Goal: Find specific page/section: Find specific page/section

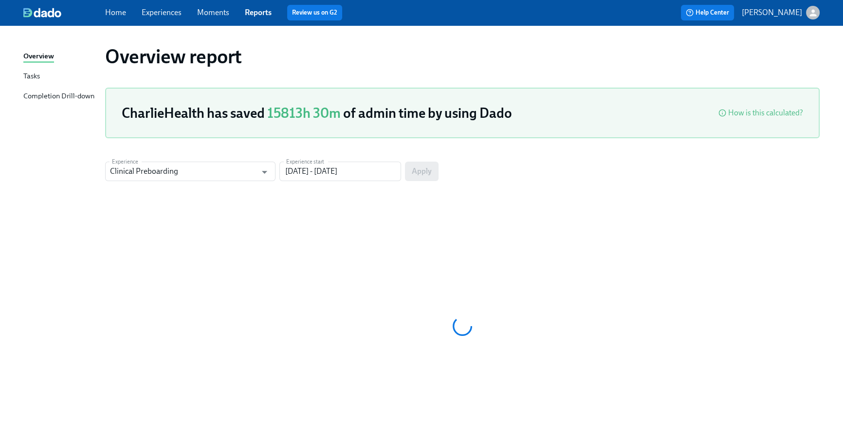
click at [110, 12] on link "Home" at bounding box center [115, 12] width 21 height 9
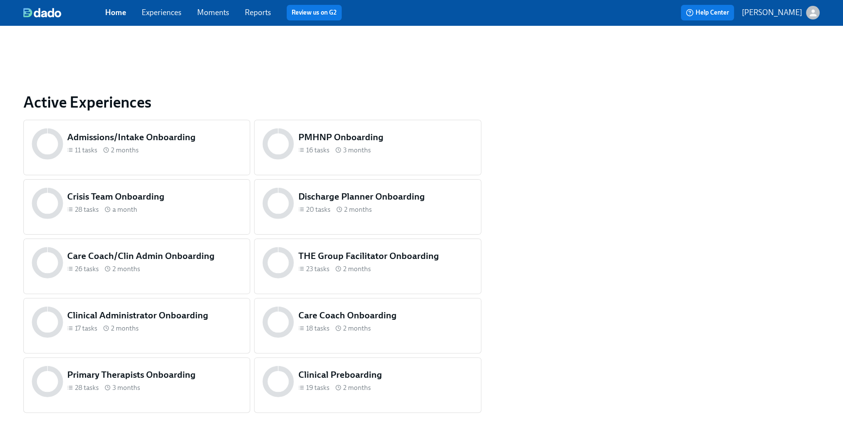
scroll to position [348, 0]
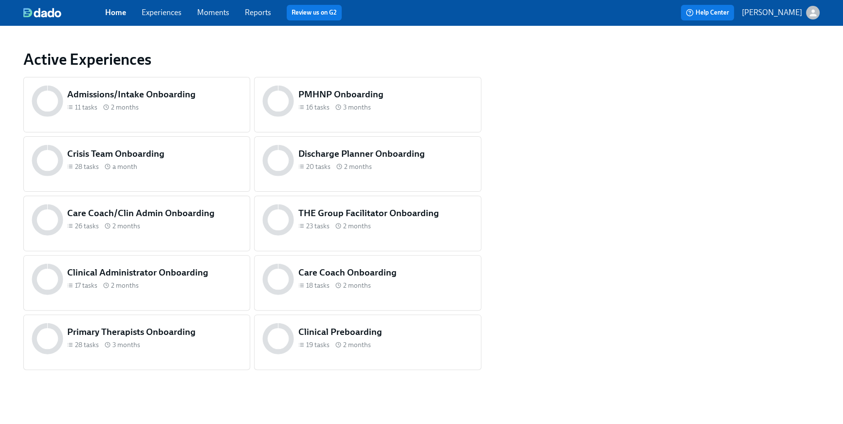
click at [188, 286] on div "17 tasks 2 months" at bounding box center [154, 285] width 175 height 9
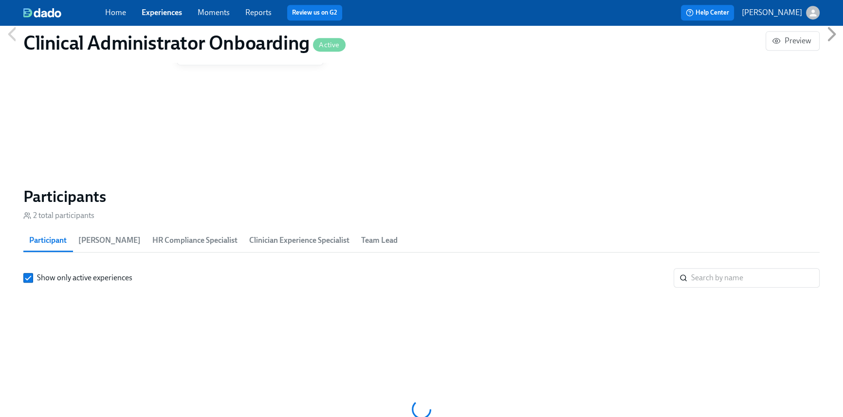
scroll to position [0, 303]
click at [700, 279] on input "search" at bounding box center [755, 277] width 128 height 19
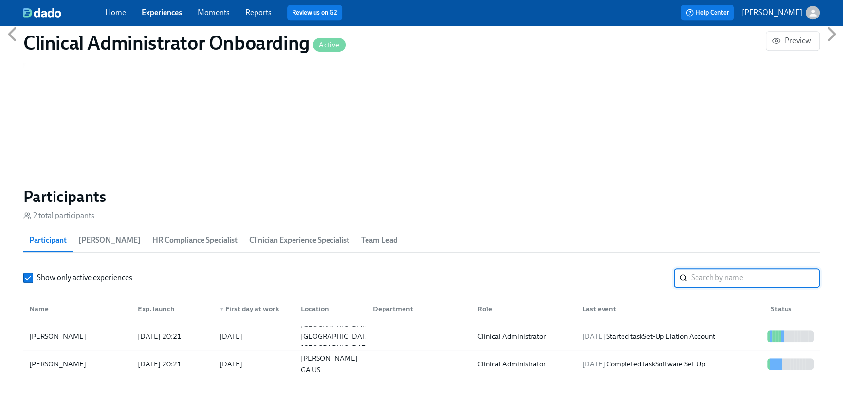
click at [710, 278] on input "search" at bounding box center [755, 277] width 128 height 19
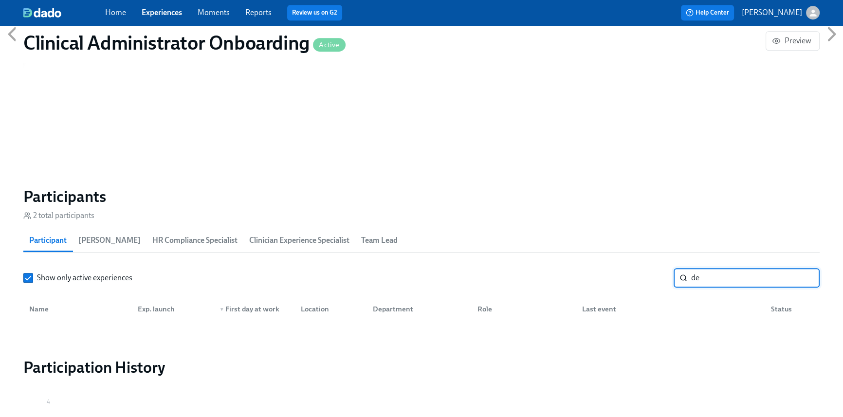
type input "d"
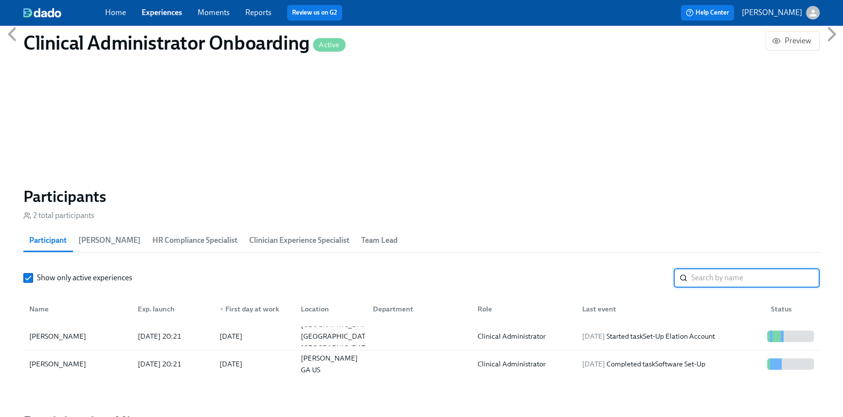
type input "m"
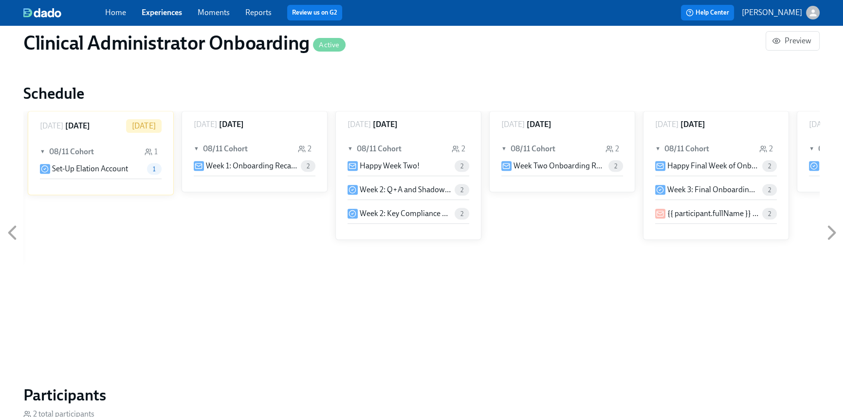
scroll to position [458, 0]
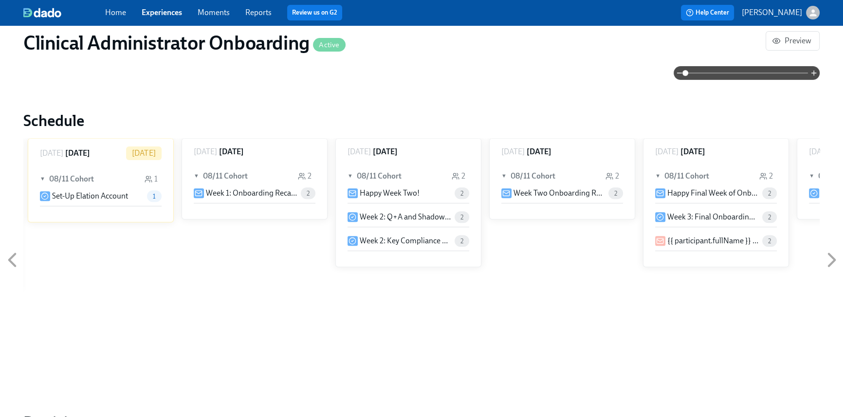
click at [111, 18] on div "Home Experiences Moments Reports Review us on G2" at bounding box center [283, 13] width 357 height 16
click at [115, 12] on link "Home" at bounding box center [115, 12] width 21 height 9
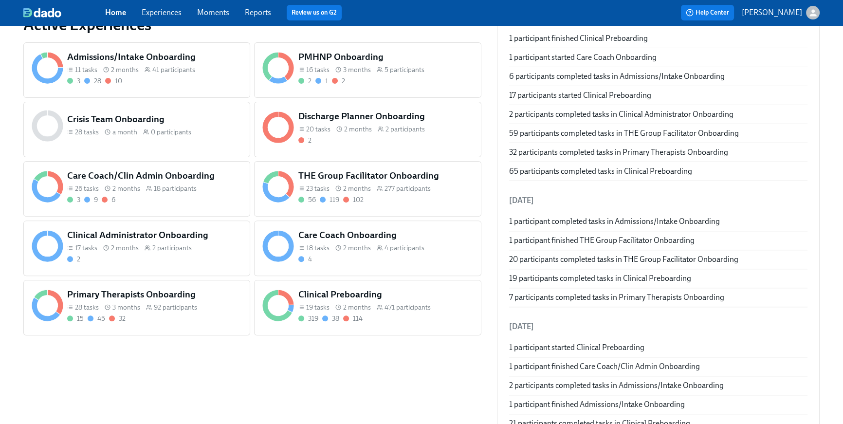
scroll to position [458, 0]
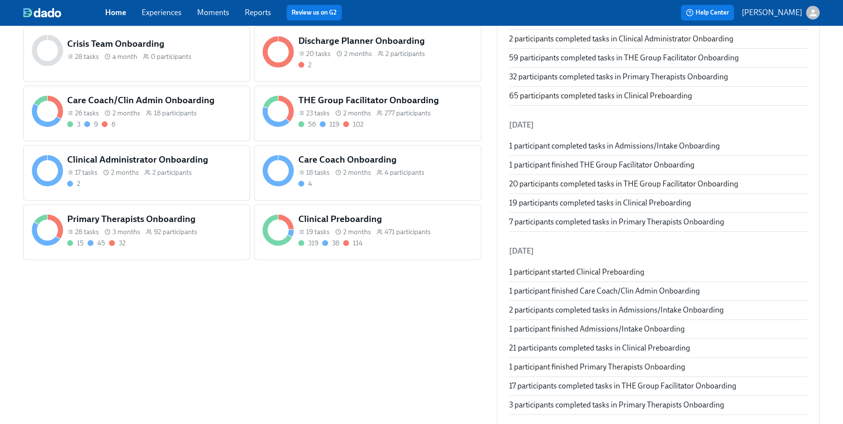
click at [158, 112] on span "18 participants" at bounding box center [175, 113] width 43 height 9
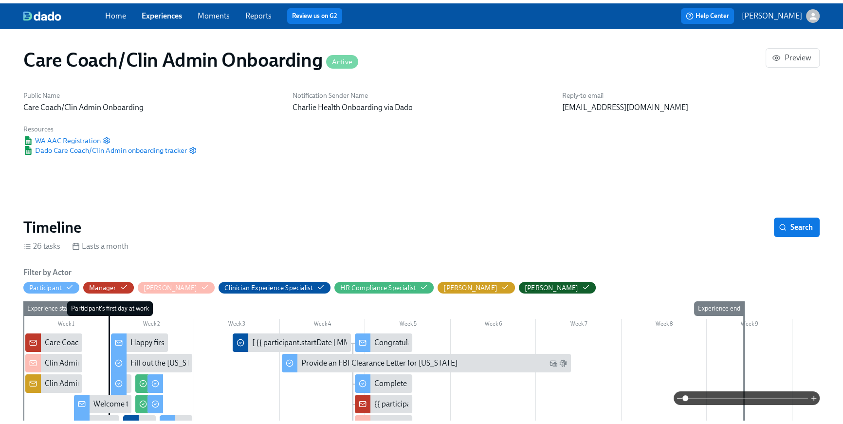
scroll to position [0, 5807]
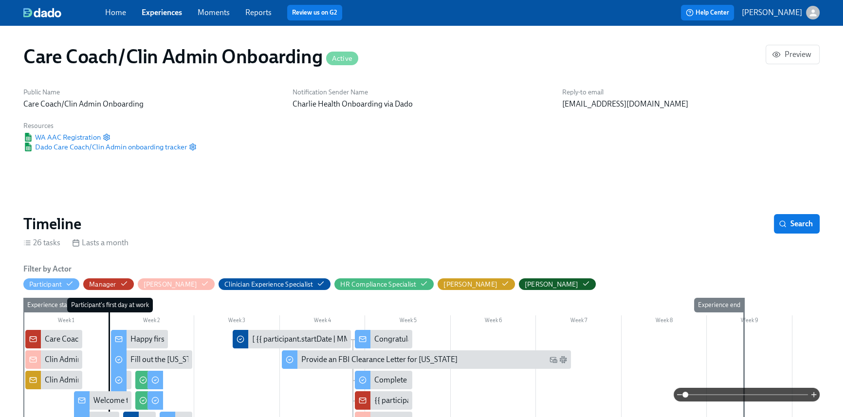
click at [110, 10] on link "Home" at bounding box center [115, 12] width 21 height 9
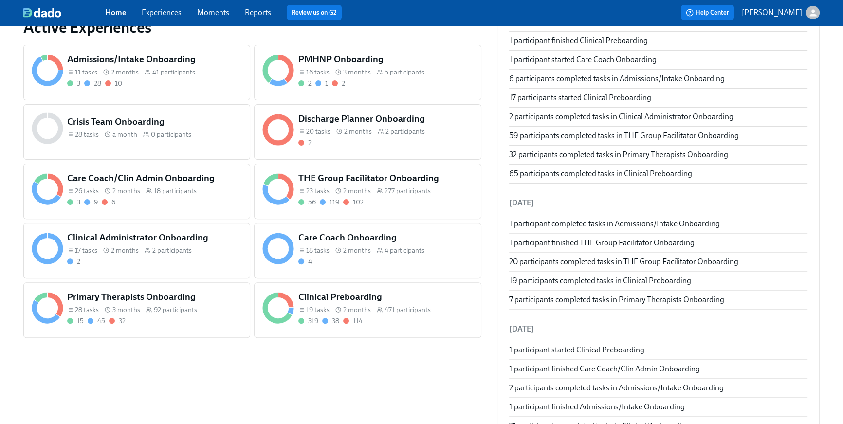
scroll to position [384, 0]
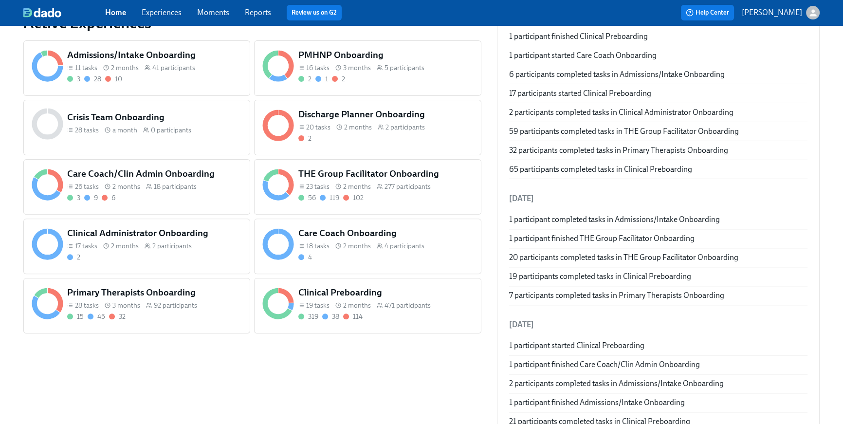
click at [176, 82] on div "3 28 10" at bounding box center [154, 78] width 175 height 9
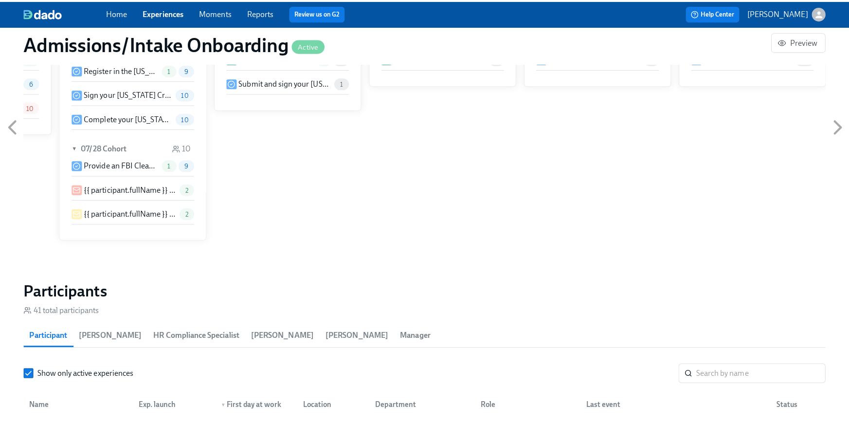
scroll to position [829, 0]
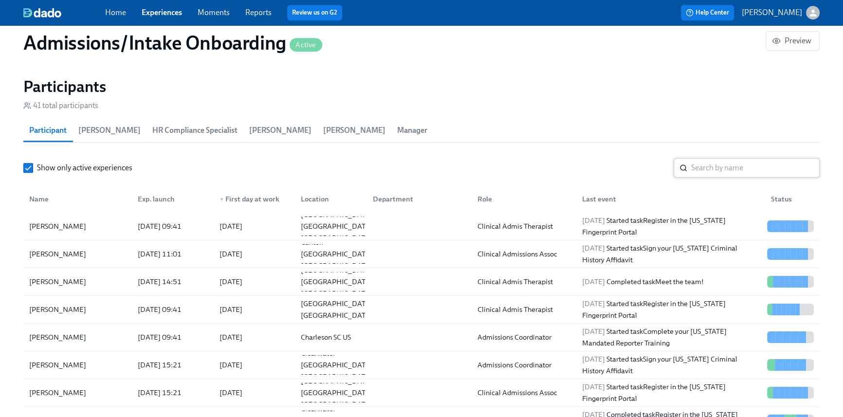
click at [722, 176] on input "search" at bounding box center [755, 167] width 128 height 19
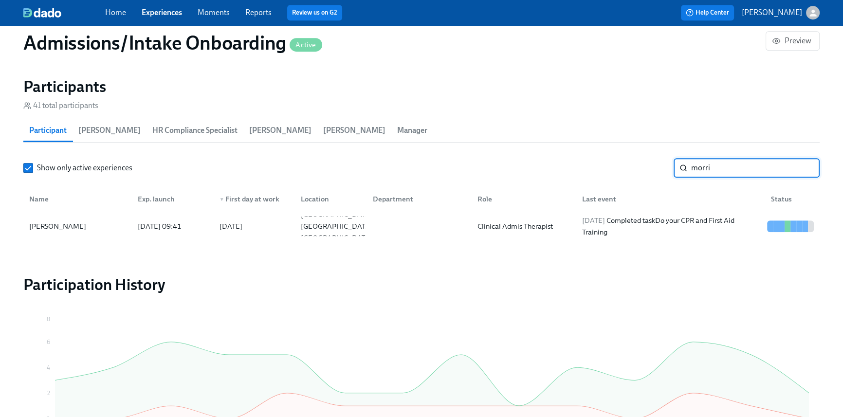
type input "morri"
click at [685, 233] on div "[DATE] Completed task Do your CPR and First Aid Training" at bounding box center [670, 226] width 185 height 23
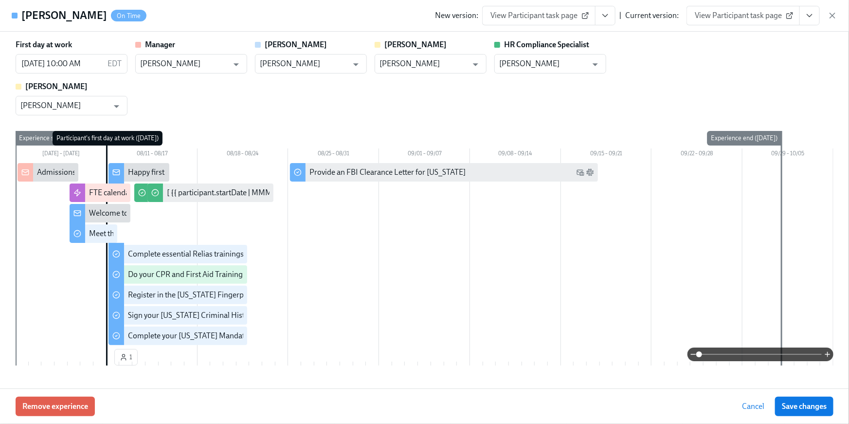
click at [816, 14] on button "View task page" at bounding box center [810, 15] width 20 height 19
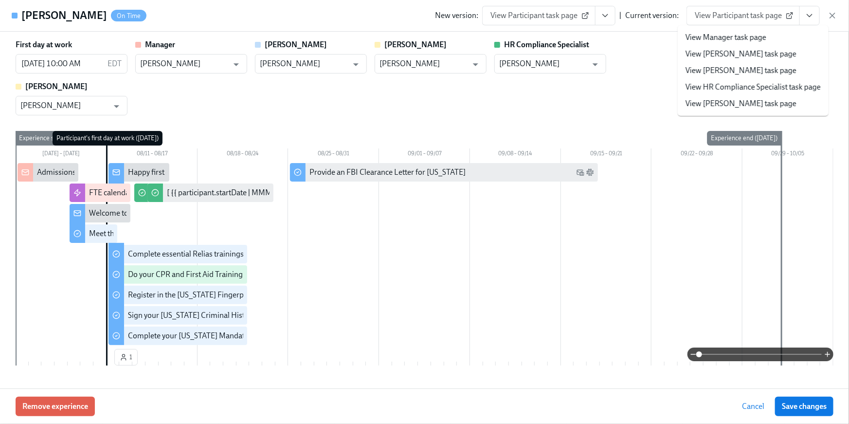
click at [759, 82] on link "View HR Compliance Specialist task page" at bounding box center [753, 87] width 135 height 11
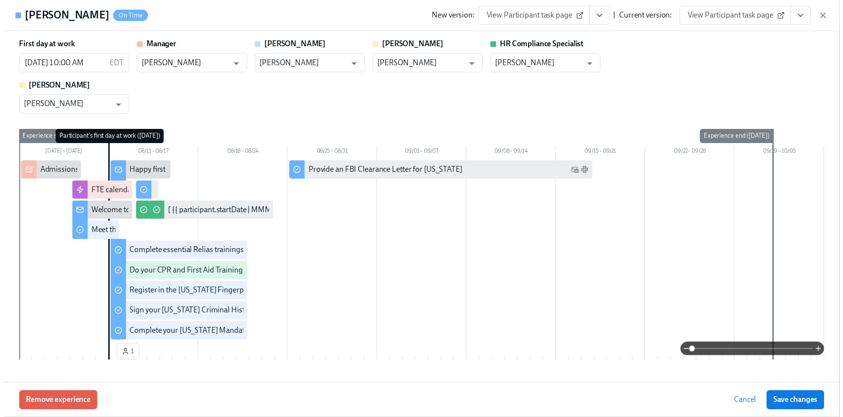
scroll to position [60, 0]
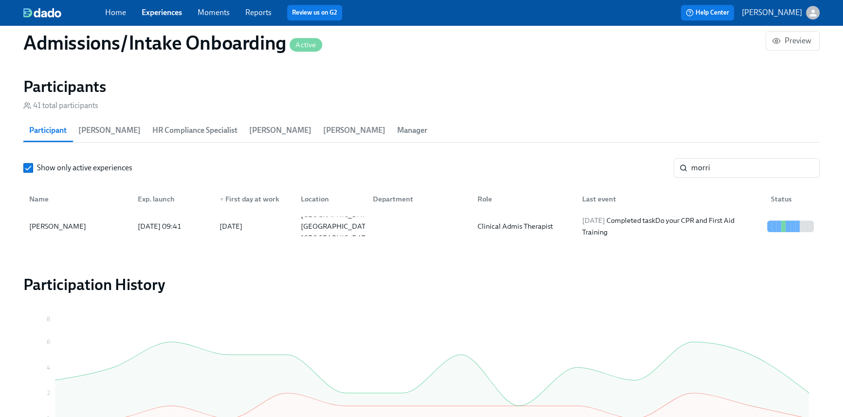
scroll to position [0, 4425]
